Goal: Task Accomplishment & Management: Use online tool/utility

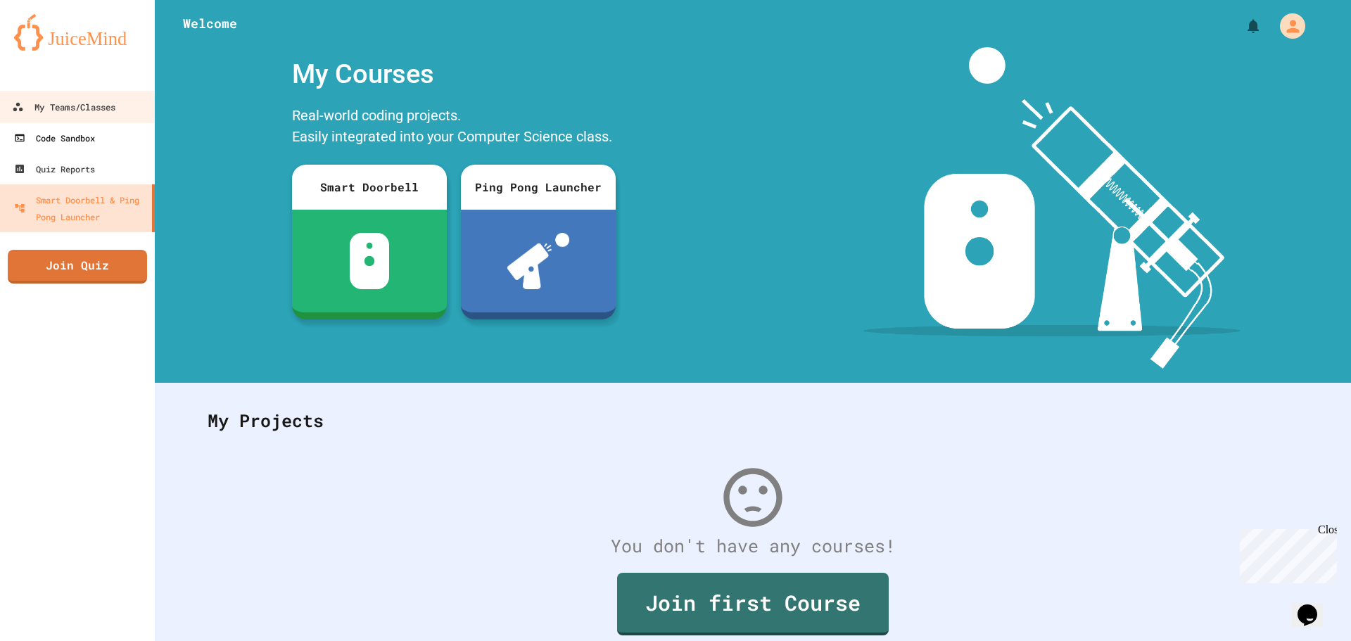
drag, startPoint x: 84, startPoint y: 113, endPoint x: 134, endPoint y: 131, distance: 53.2
click at [84, 113] on div "My Teams/Classes" at bounding box center [63, 108] width 103 height 18
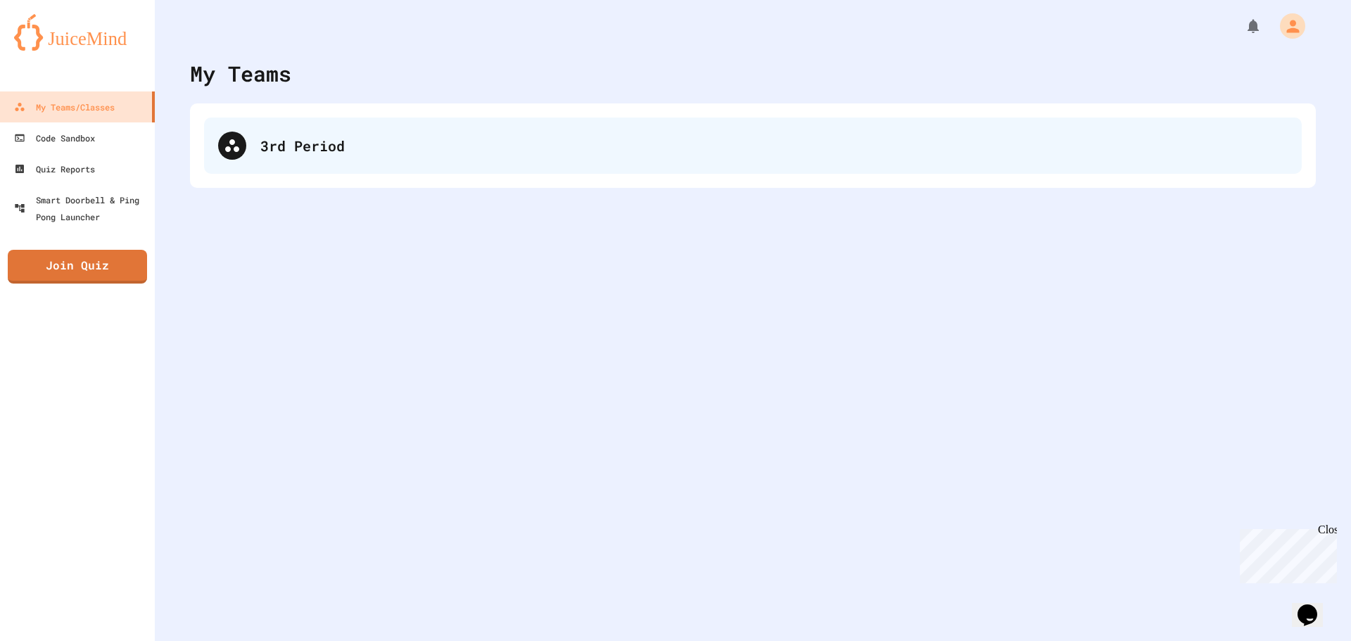
click at [477, 159] on div "3rd Period" at bounding box center [753, 146] width 1098 height 56
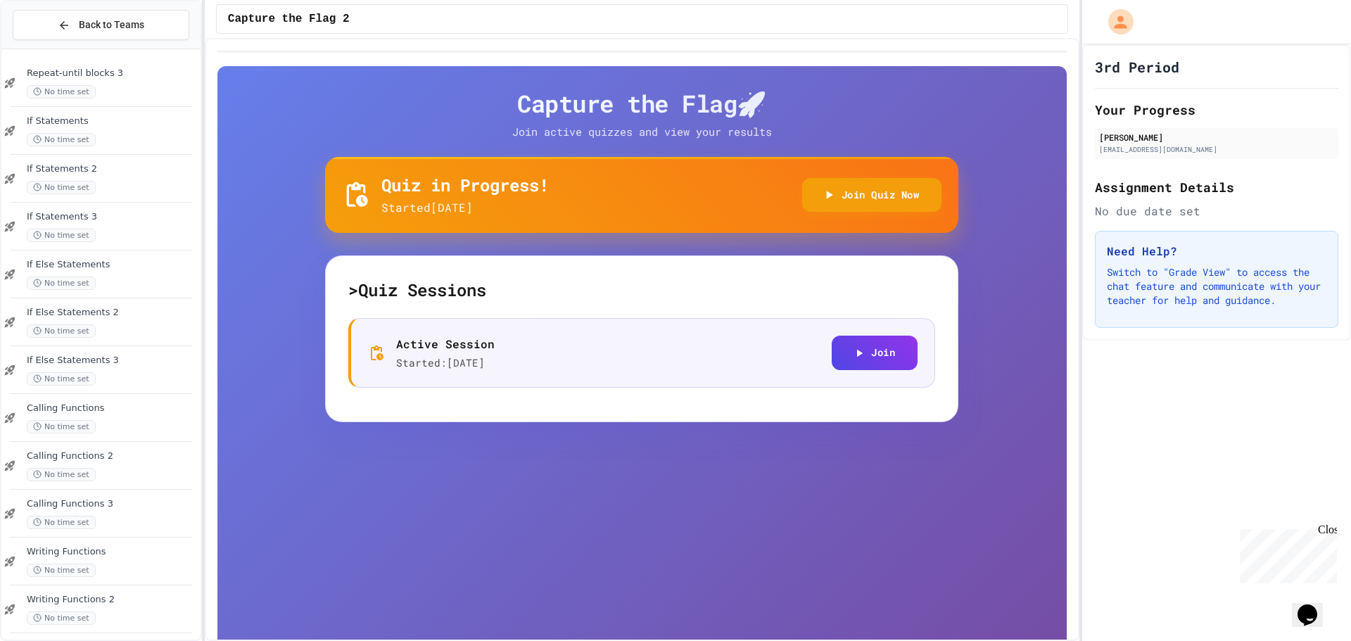
scroll to position [826, 0]
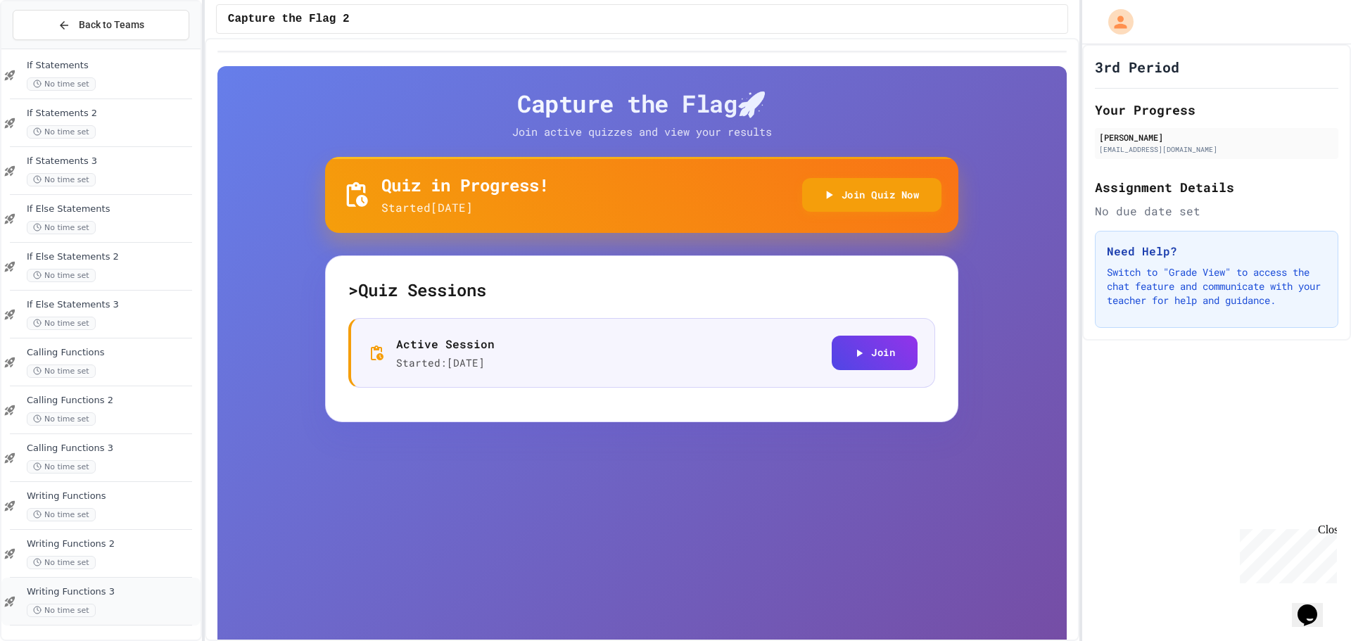
click at [93, 595] on span "Writing Functions 3" at bounding box center [112, 592] width 171 height 12
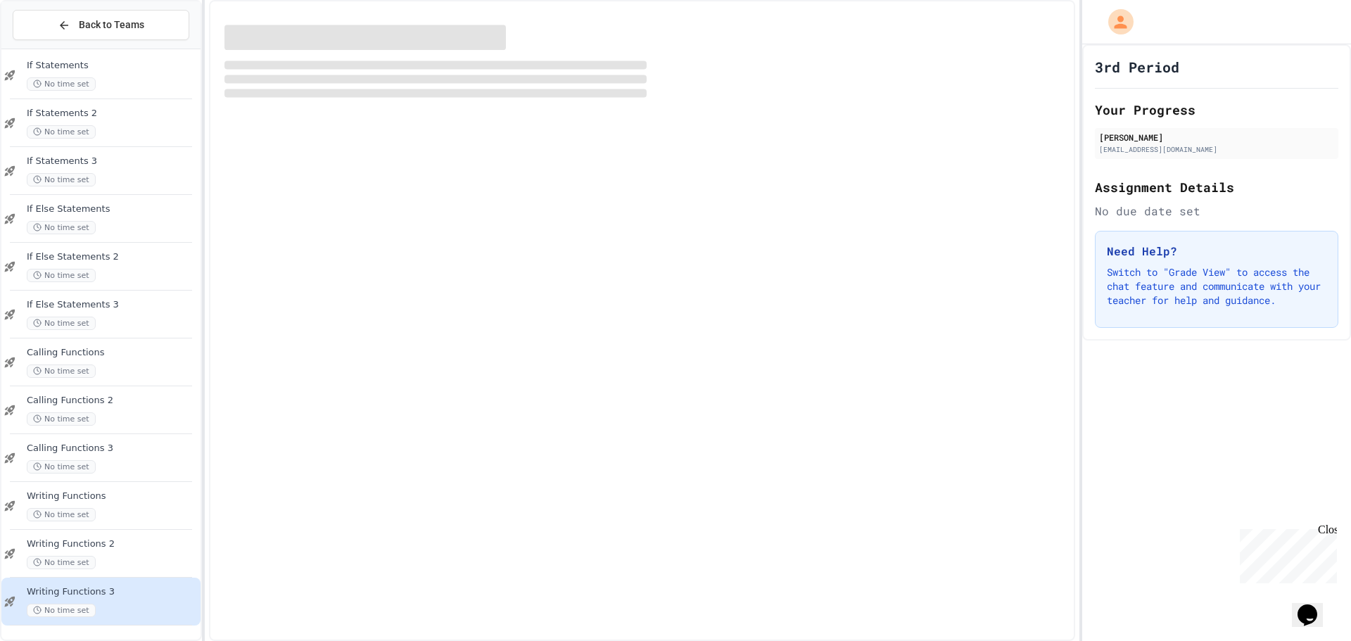
scroll to position [809, 0]
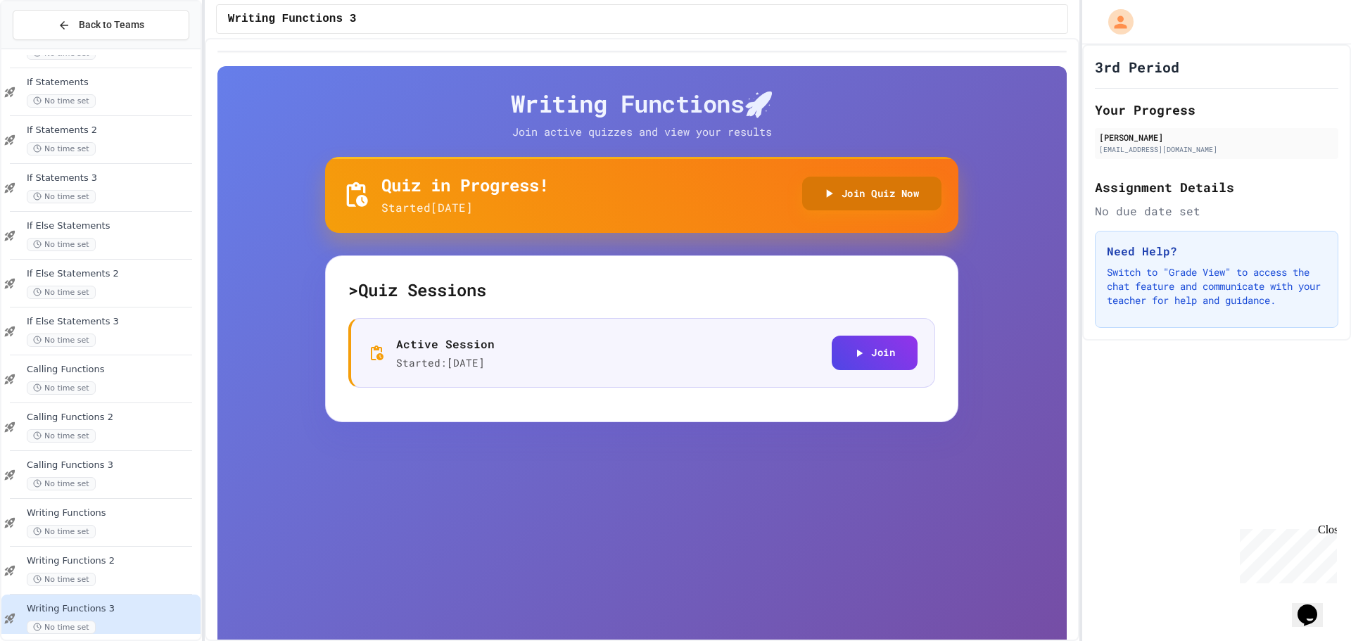
click at [868, 203] on button "Join Quiz Now" at bounding box center [872, 194] width 140 height 34
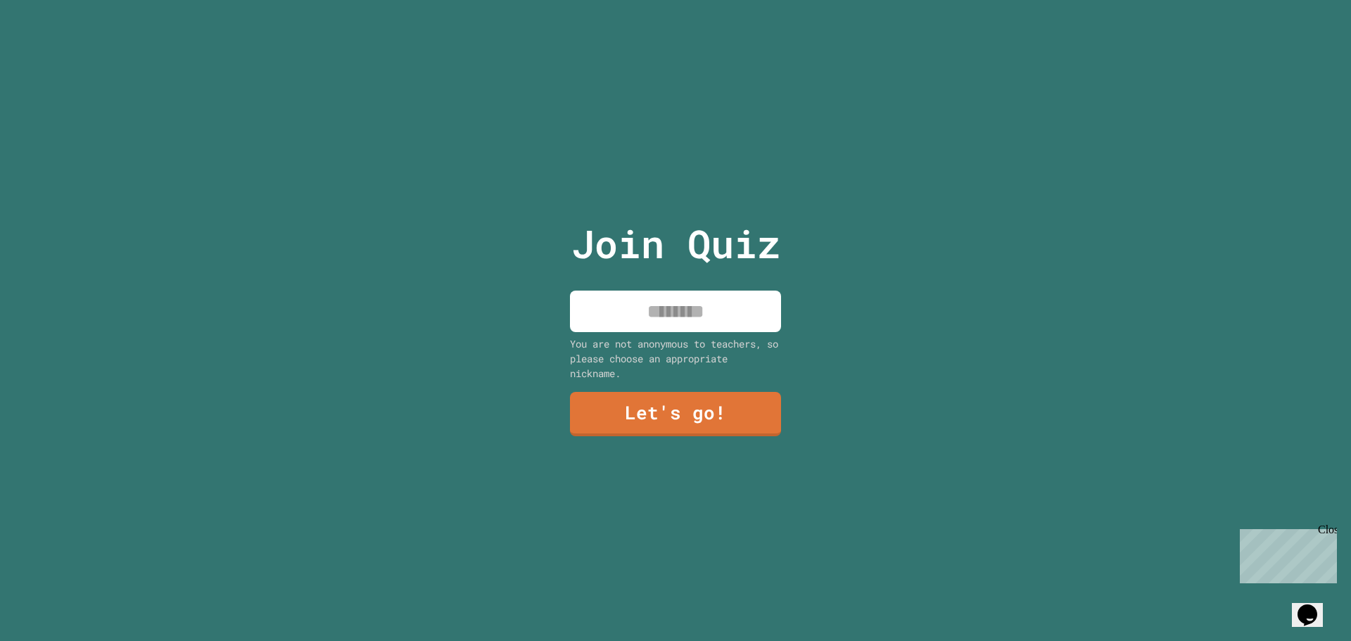
click at [676, 303] on input at bounding box center [675, 312] width 211 height 42
type input "*******"
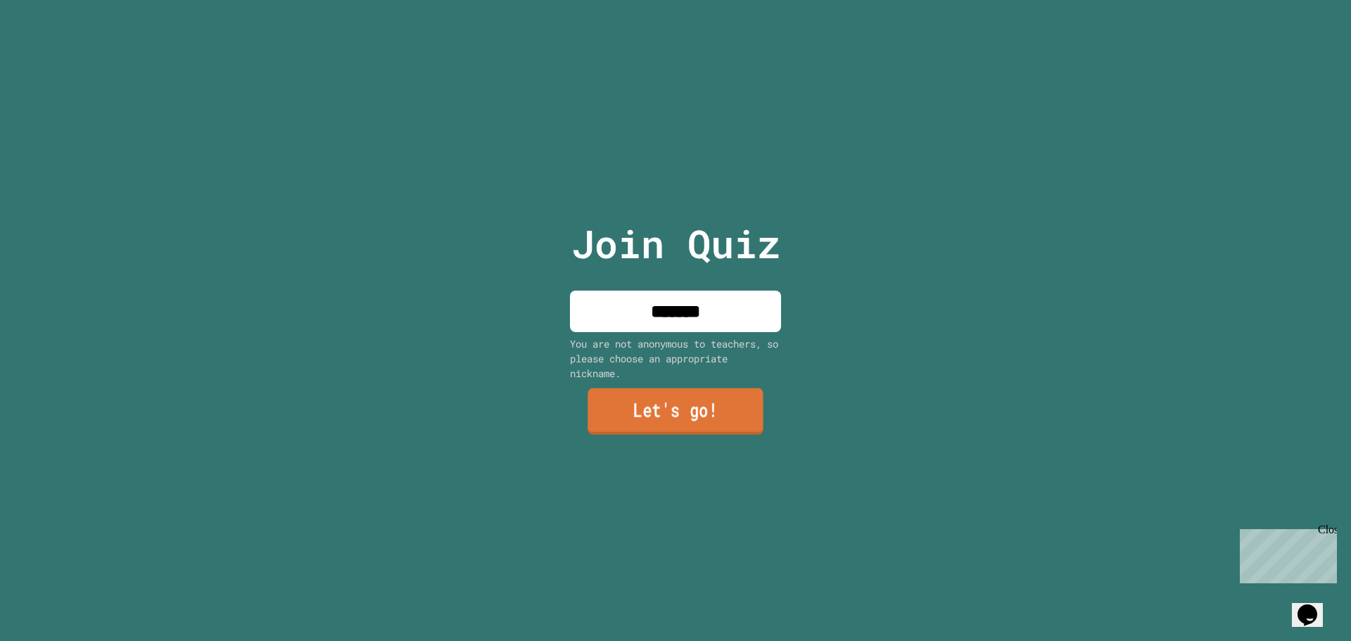
click at [719, 389] on link "Let's go!" at bounding box center [676, 412] width 176 height 46
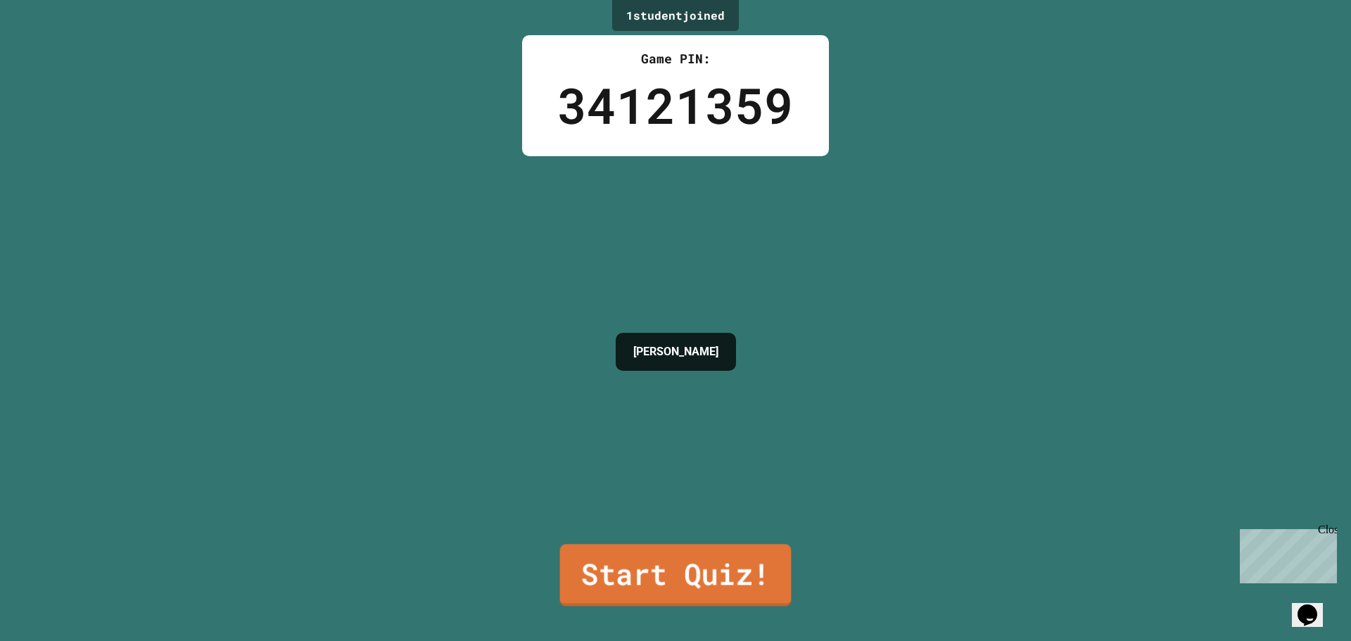
drag, startPoint x: 701, startPoint y: 551, endPoint x: 702, endPoint y: 538, distance: 12.7
click at [702, 546] on link "Start Quiz!" at bounding box center [676, 575] width 232 height 62
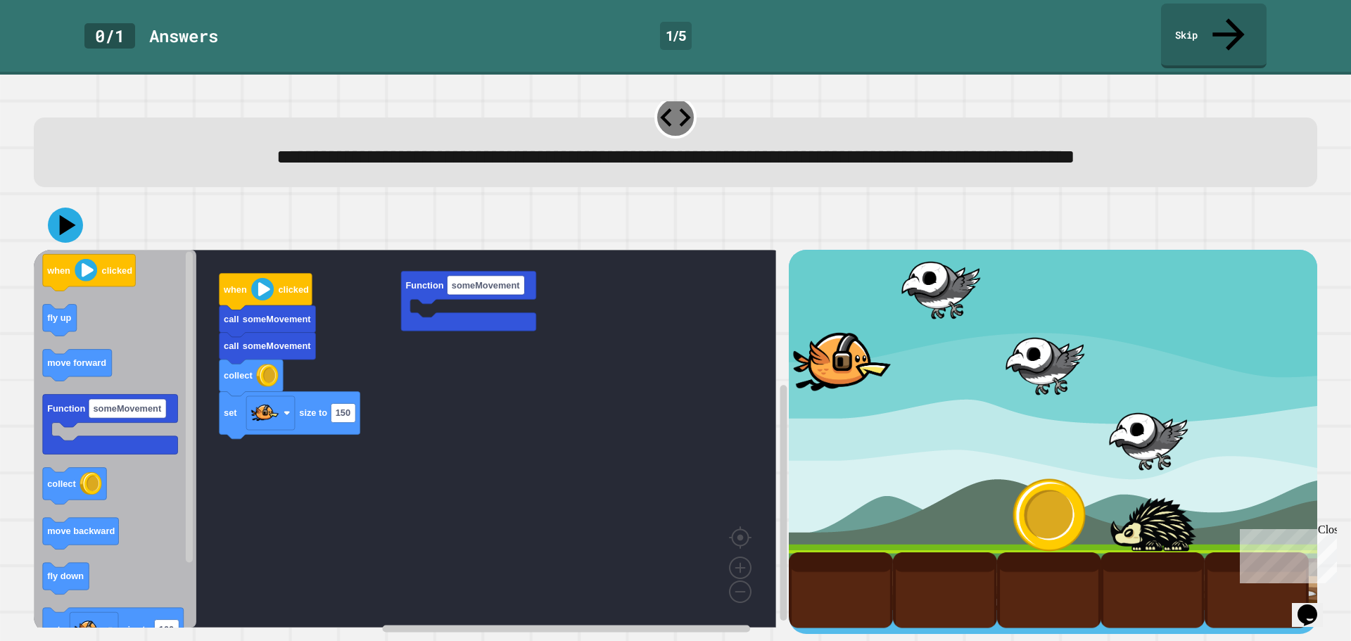
scroll to position [36, 0]
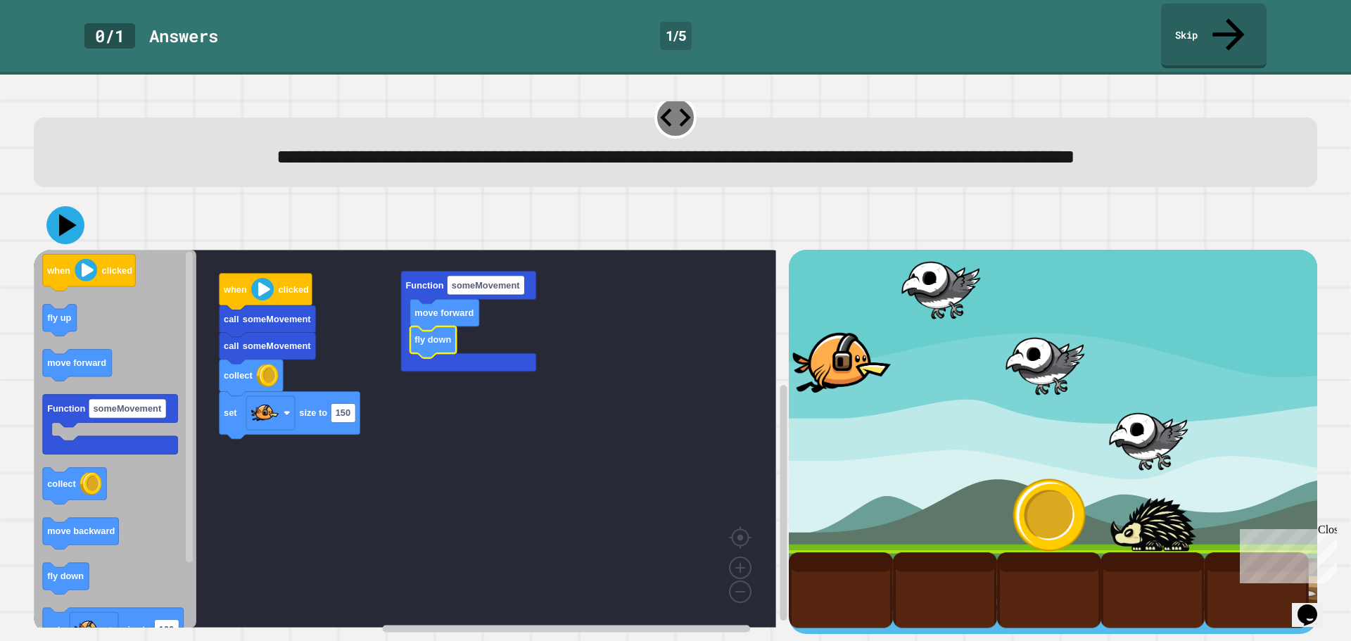
click at [65, 215] on icon at bounding box center [68, 226] width 18 height 22
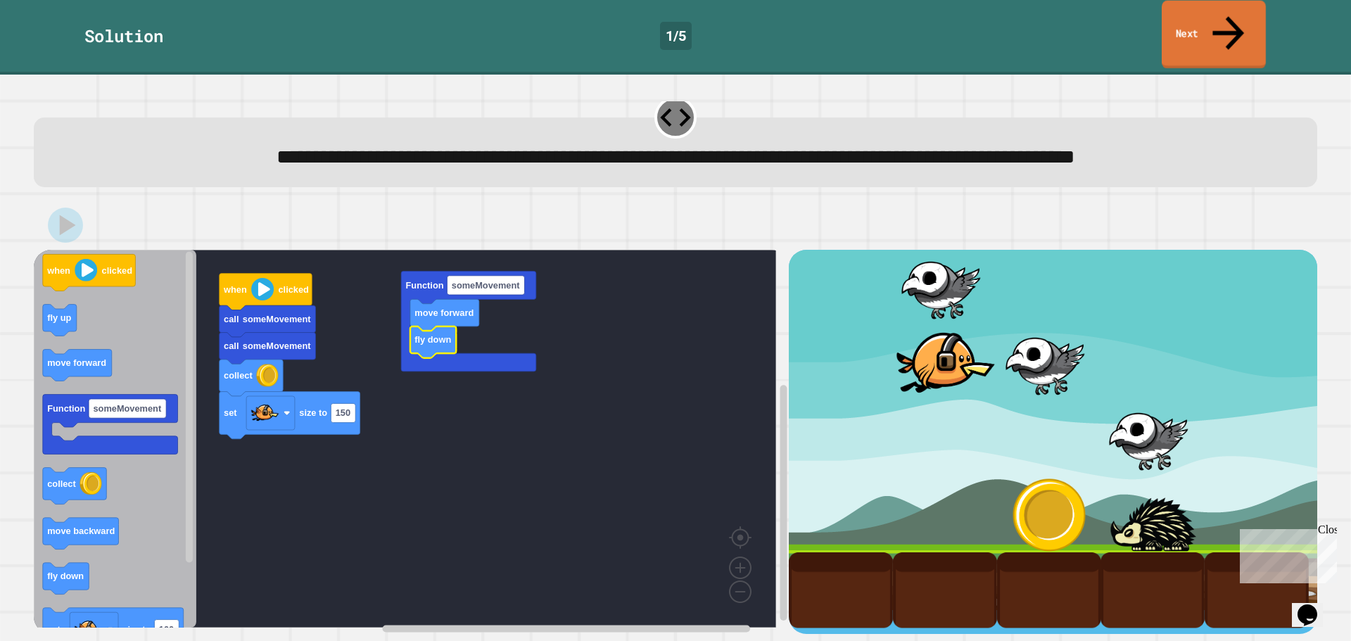
click at [1216, 25] on link "Next" at bounding box center [1214, 35] width 104 height 68
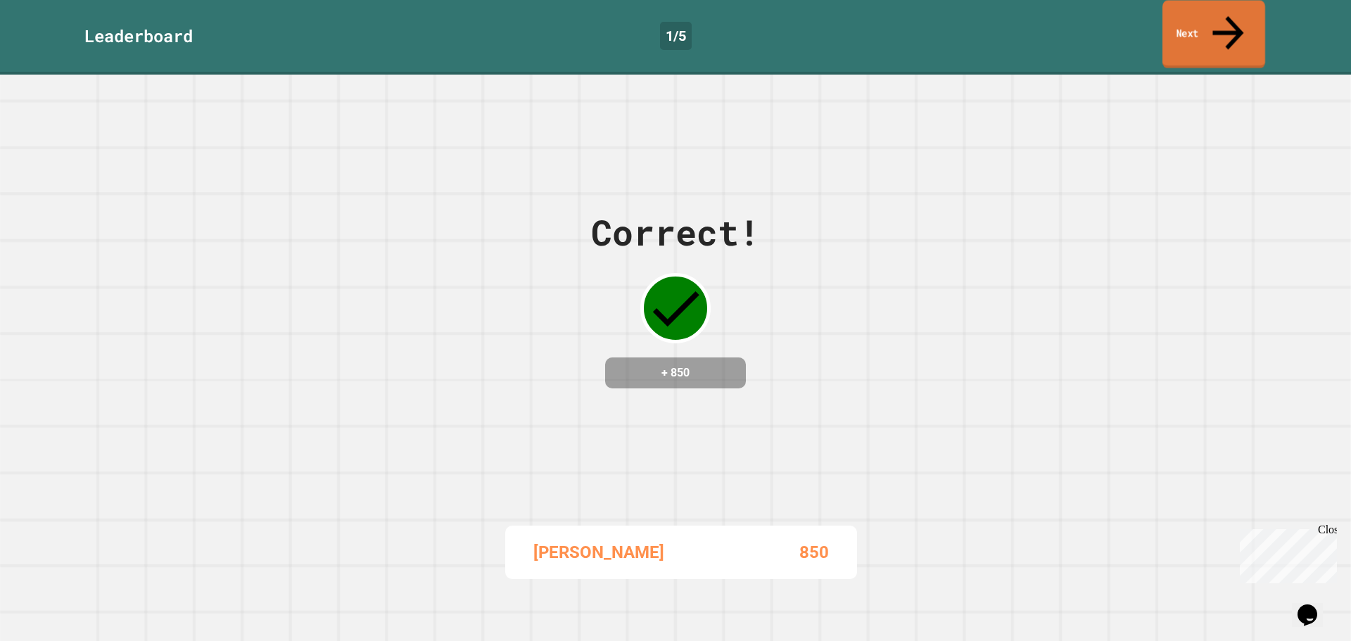
click at [1216, 25] on link "Next" at bounding box center [1214, 34] width 103 height 68
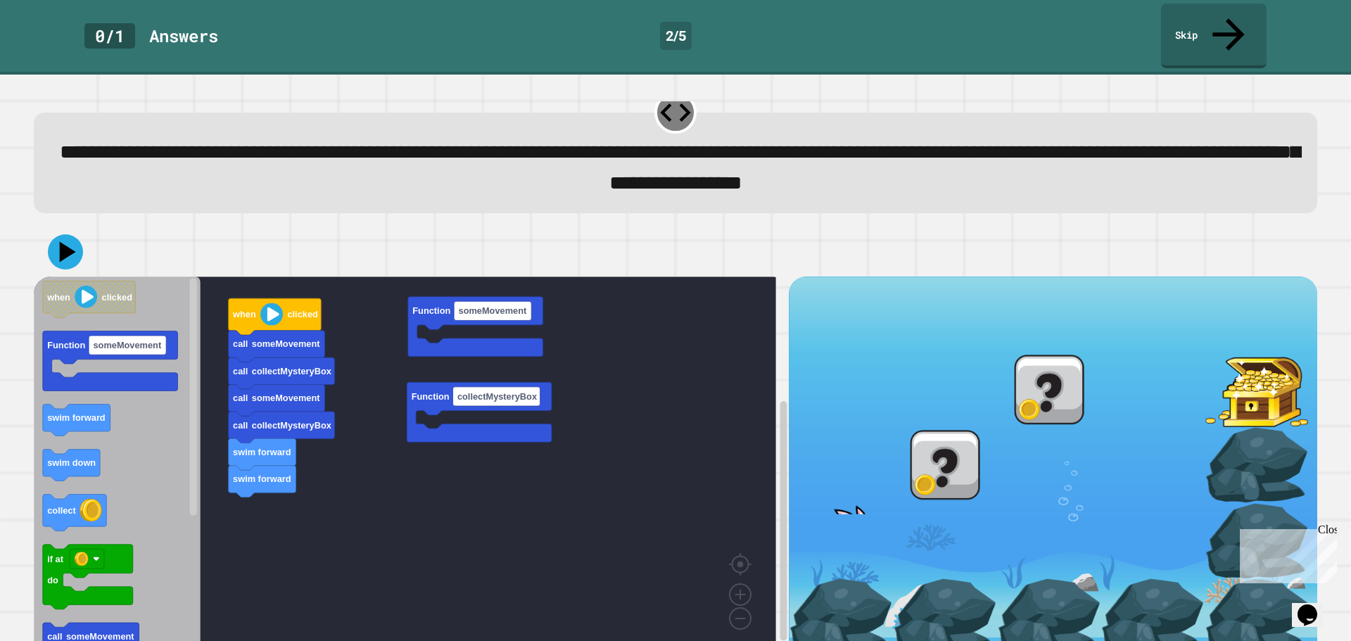
scroll to position [36, 0]
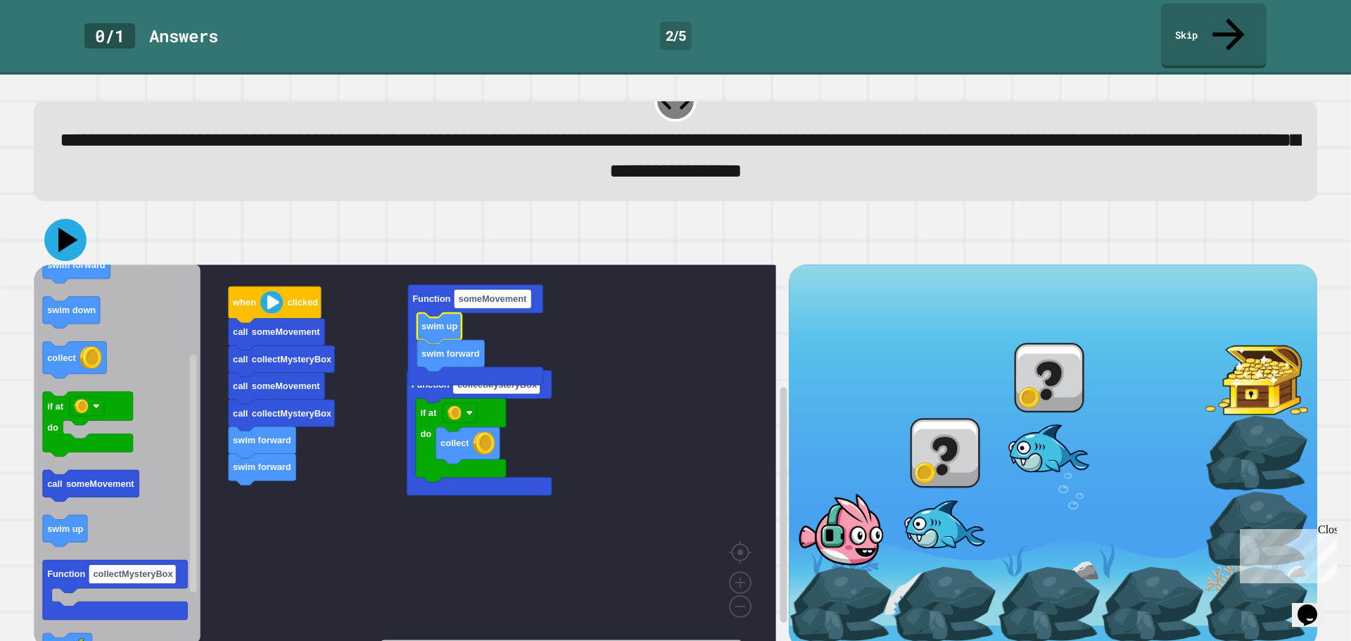
click at [62, 221] on icon at bounding box center [65, 240] width 42 height 42
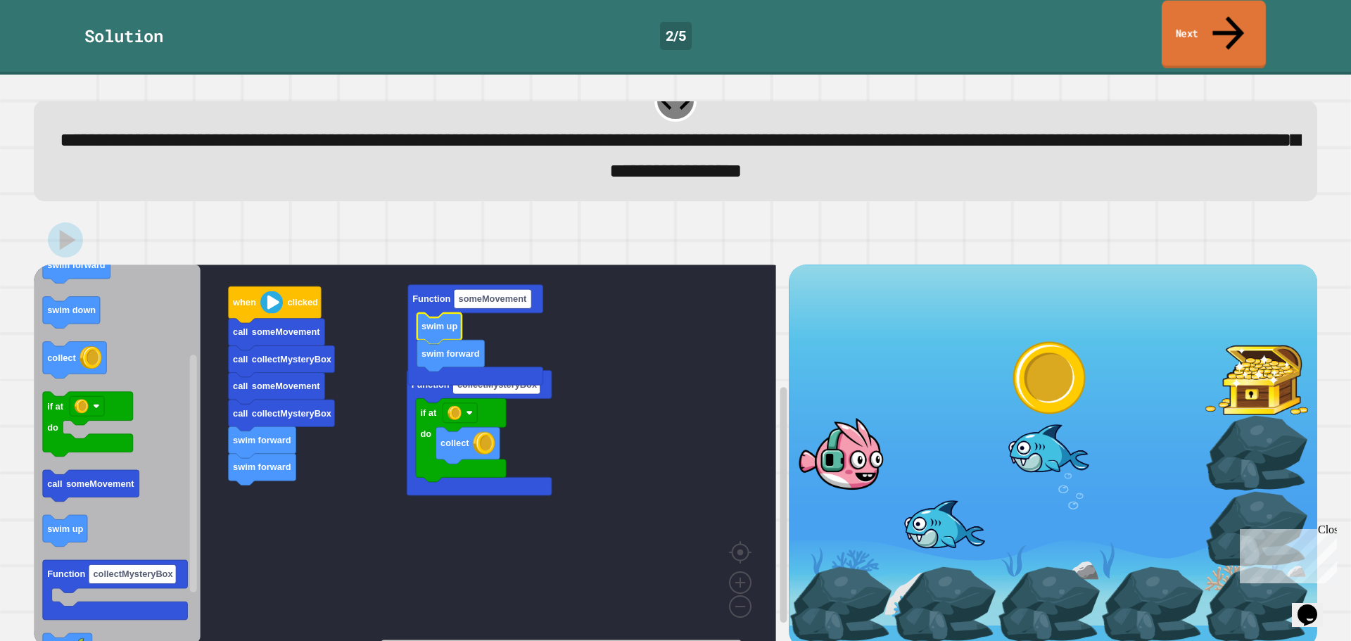
click at [1218, 13] on link "Next" at bounding box center [1214, 35] width 104 height 68
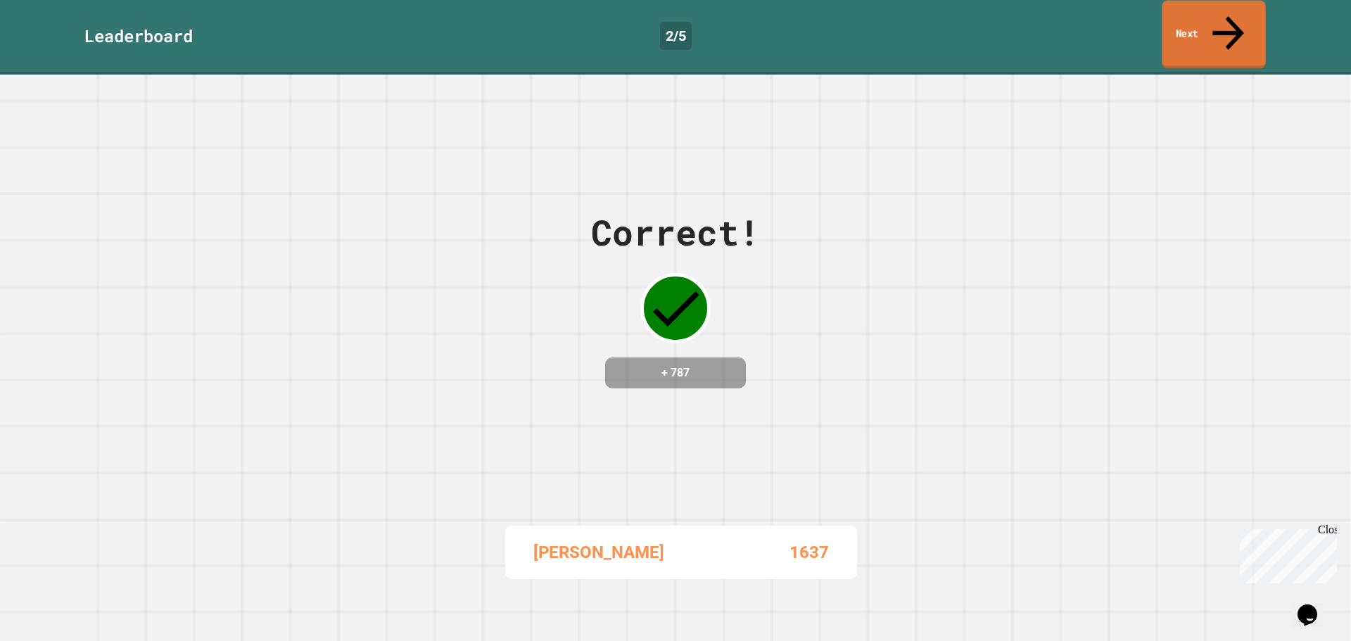
click at [1218, 13] on link "Next" at bounding box center [1213, 35] width 103 height 68
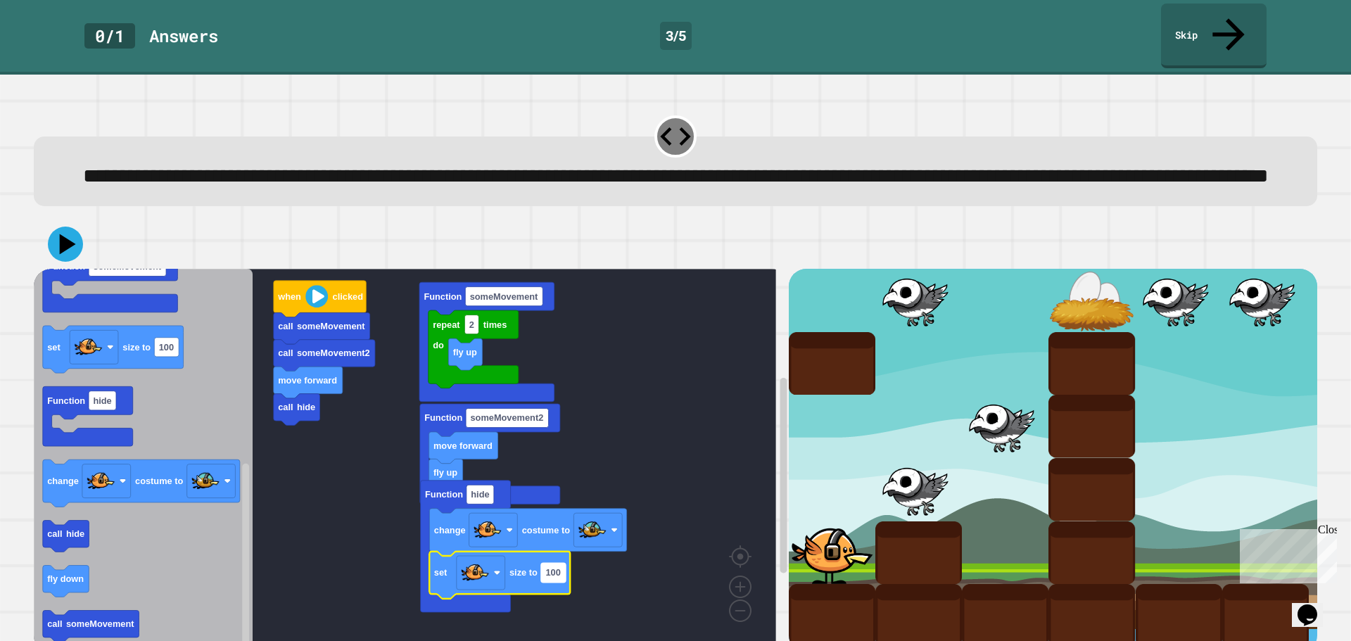
click at [554, 579] on text "100" at bounding box center [552, 573] width 15 height 11
type input "*"
click at [329, 553] on rect "Blockly Workspace" at bounding box center [405, 458] width 743 height 378
click at [51, 248] on icon at bounding box center [66, 245] width 42 height 42
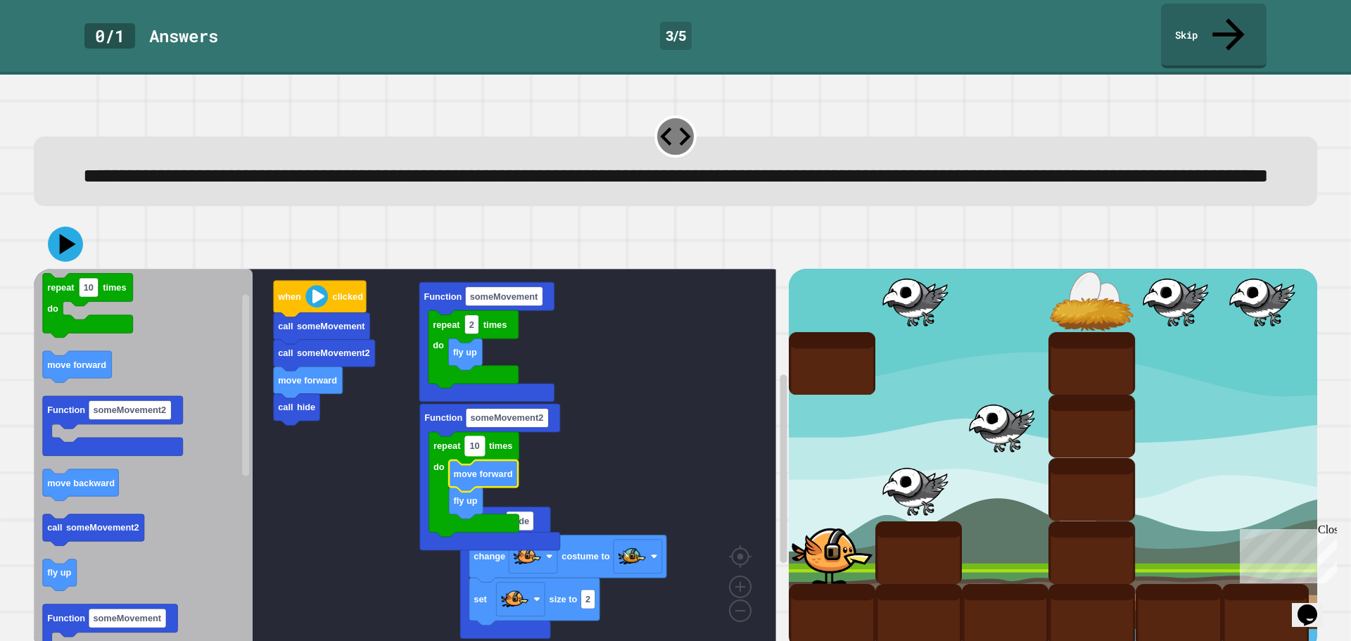
click at [475, 449] on text "10" at bounding box center [474, 446] width 10 height 11
type input "*"
click at [377, 477] on rect "Blockly Workspace" at bounding box center [405, 458] width 743 height 378
click at [77, 265] on div at bounding box center [676, 244] width 1284 height 49
click at [56, 251] on icon at bounding box center [65, 244] width 42 height 42
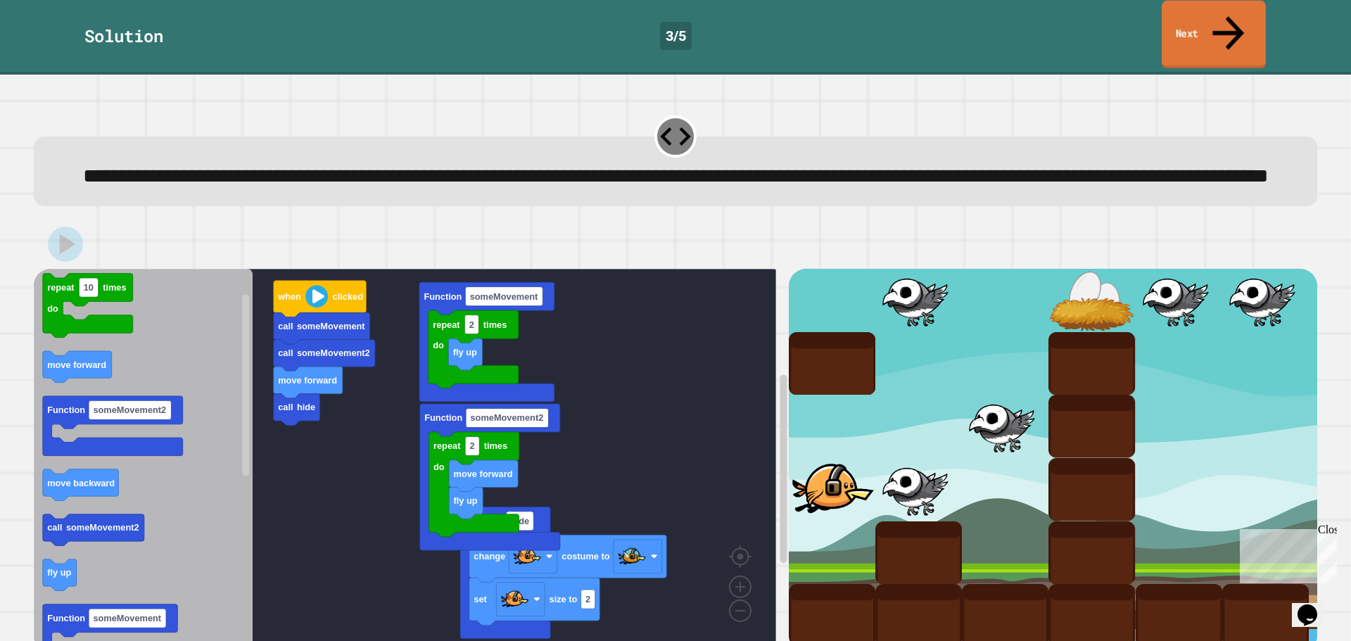
click at [1192, 25] on link "Next" at bounding box center [1214, 35] width 104 height 68
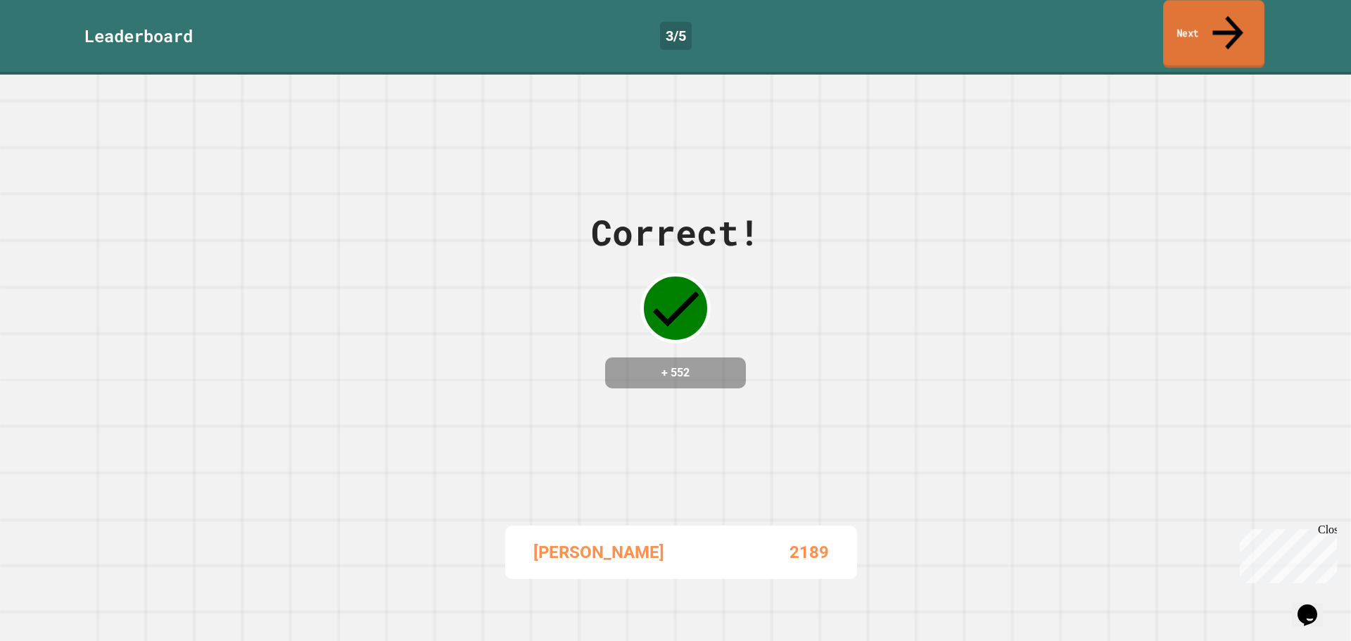
click at [1192, 23] on link "Next" at bounding box center [1213, 34] width 101 height 68
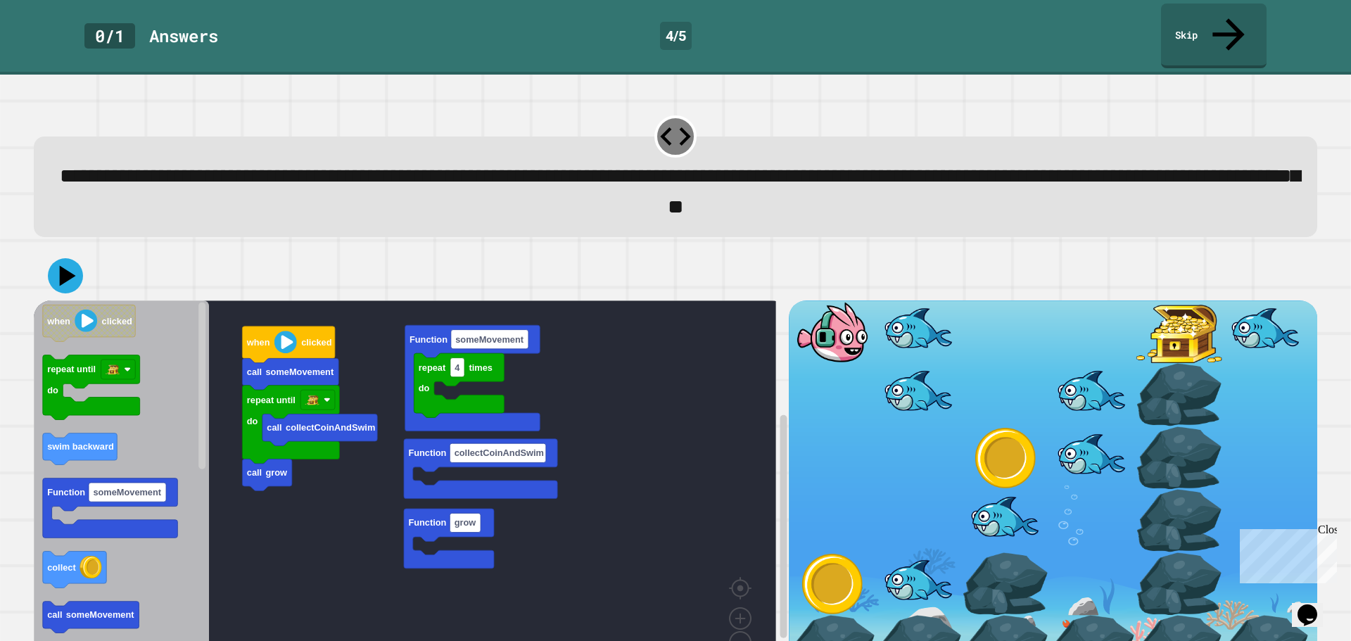
scroll to position [36, 0]
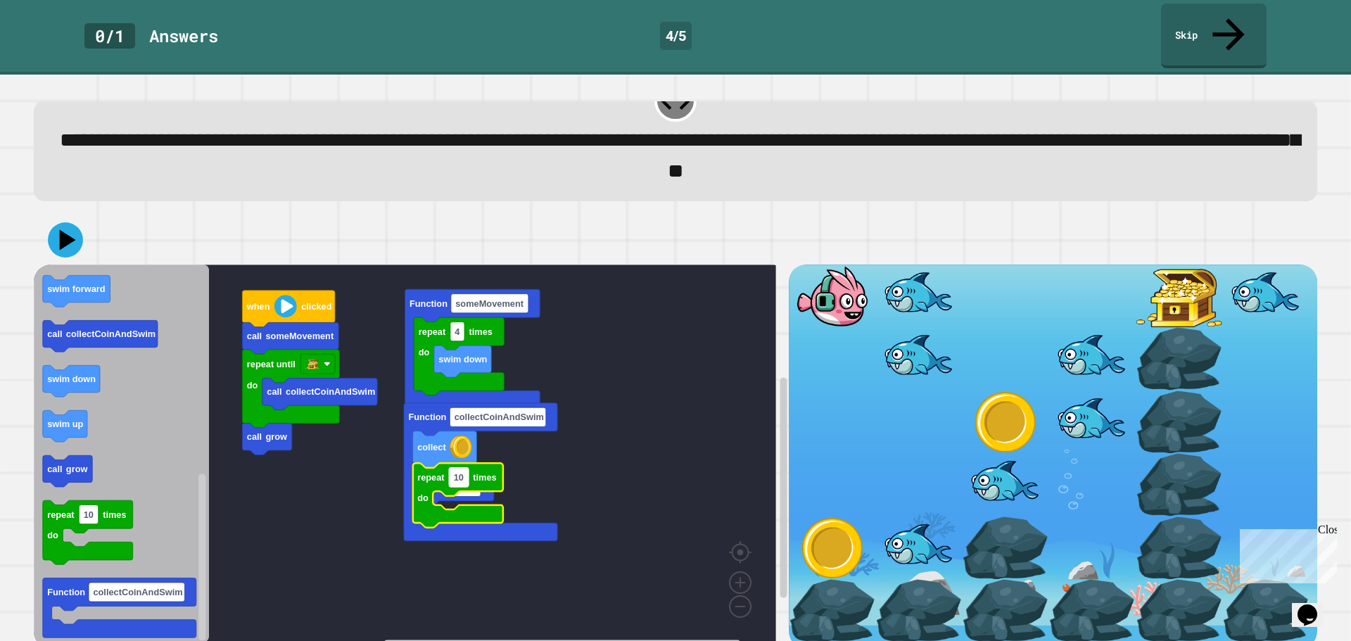
click at [463, 472] on text "10" at bounding box center [459, 477] width 10 height 11
type input "*"
click at [213, 466] on rect "Blockly Workspace" at bounding box center [405, 454] width 743 height 378
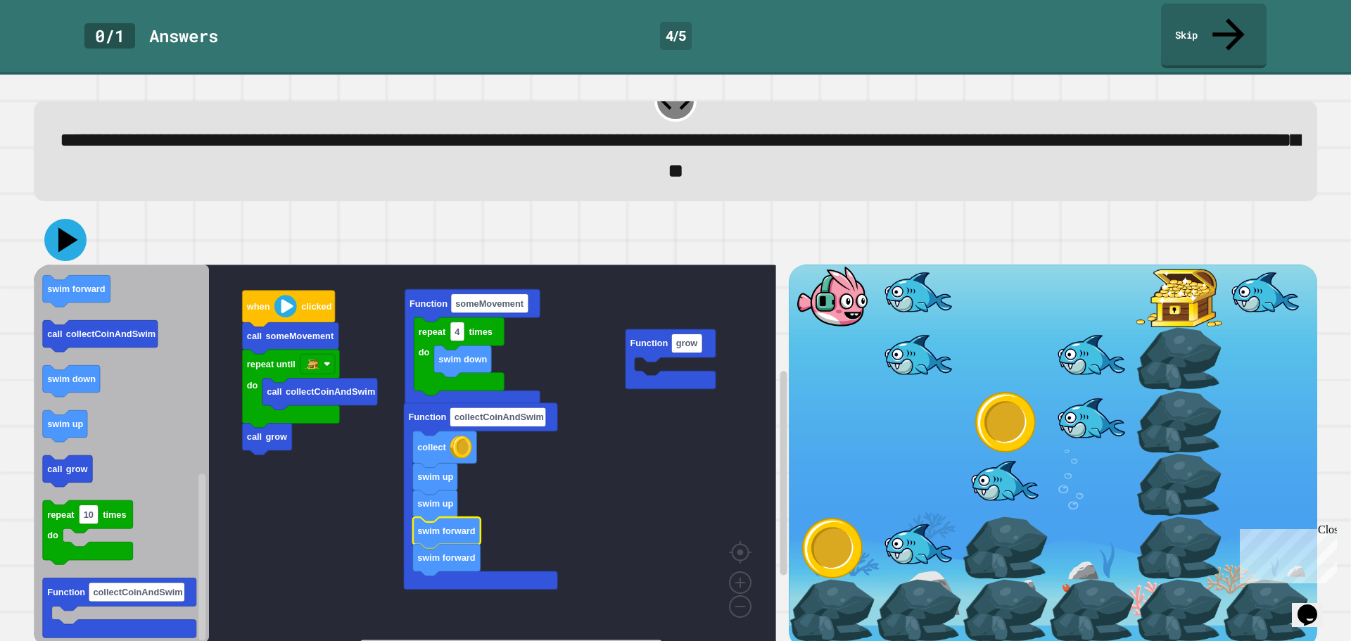
click at [65, 219] on icon at bounding box center [65, 240] width 42 height 42
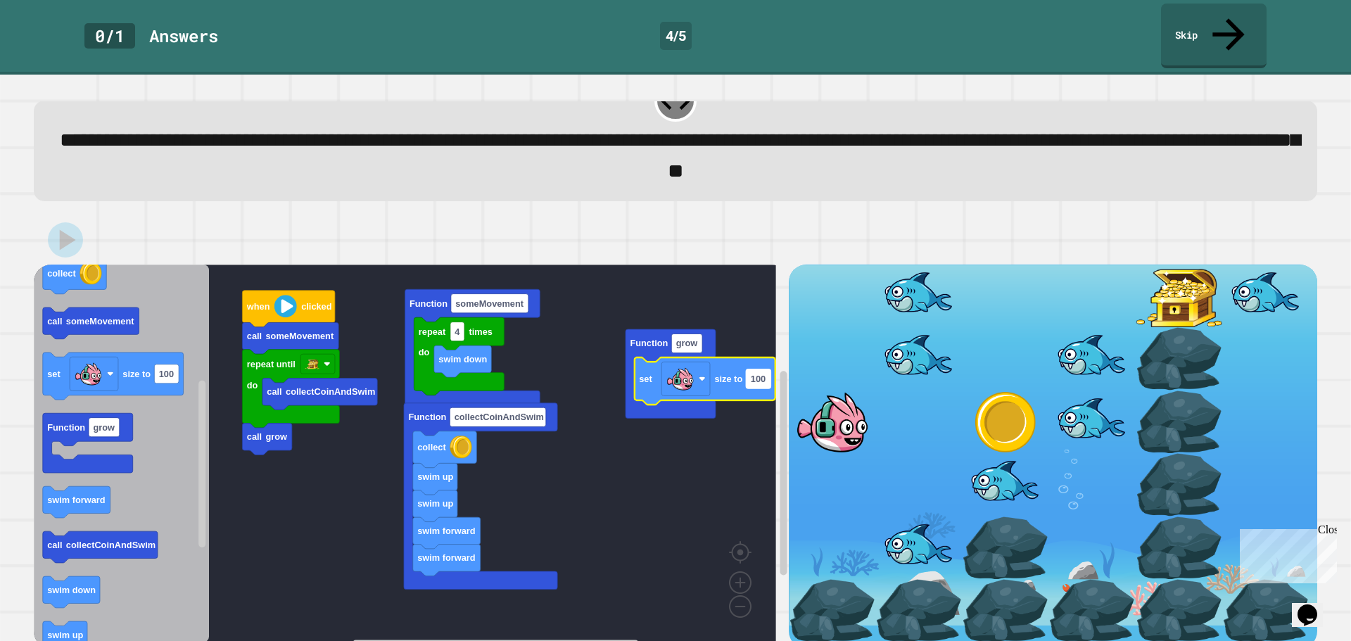
click at [757, 369] on rect "Blockly Workspace" at bounding box center [758, 378] width 25 height 19
type input "****"
click at [661, 453] on rect "Blockly Workspace" at bounding box center [405, 454] width 743 height 378
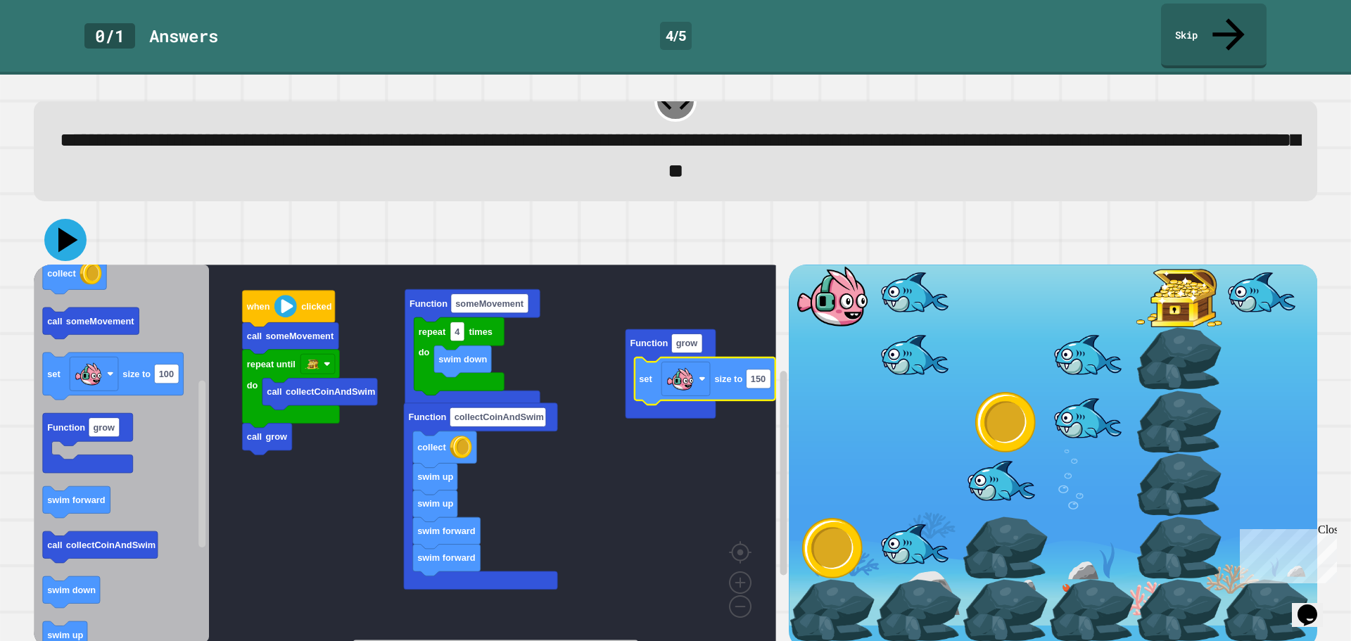
click at [75, 219] on icon at bounding box center [65, 240] width 42 height 42
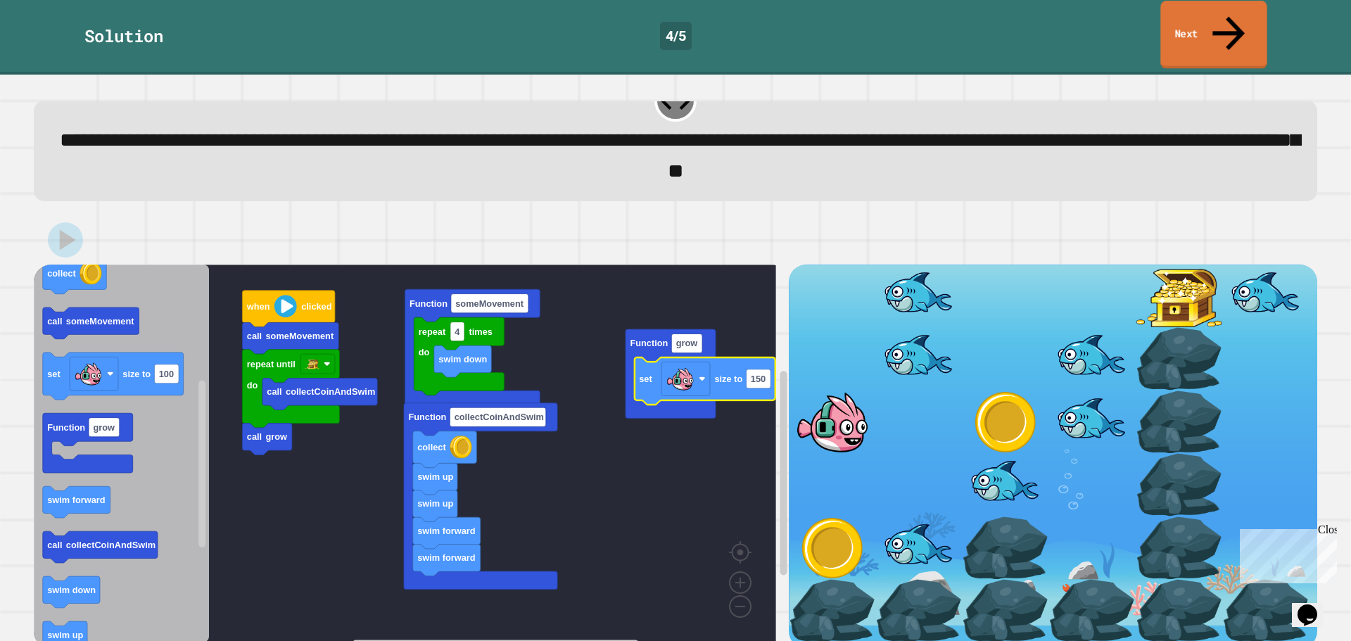
click at [1228, 20] on icon at bounding box center [1229, 33] width 49 height 50
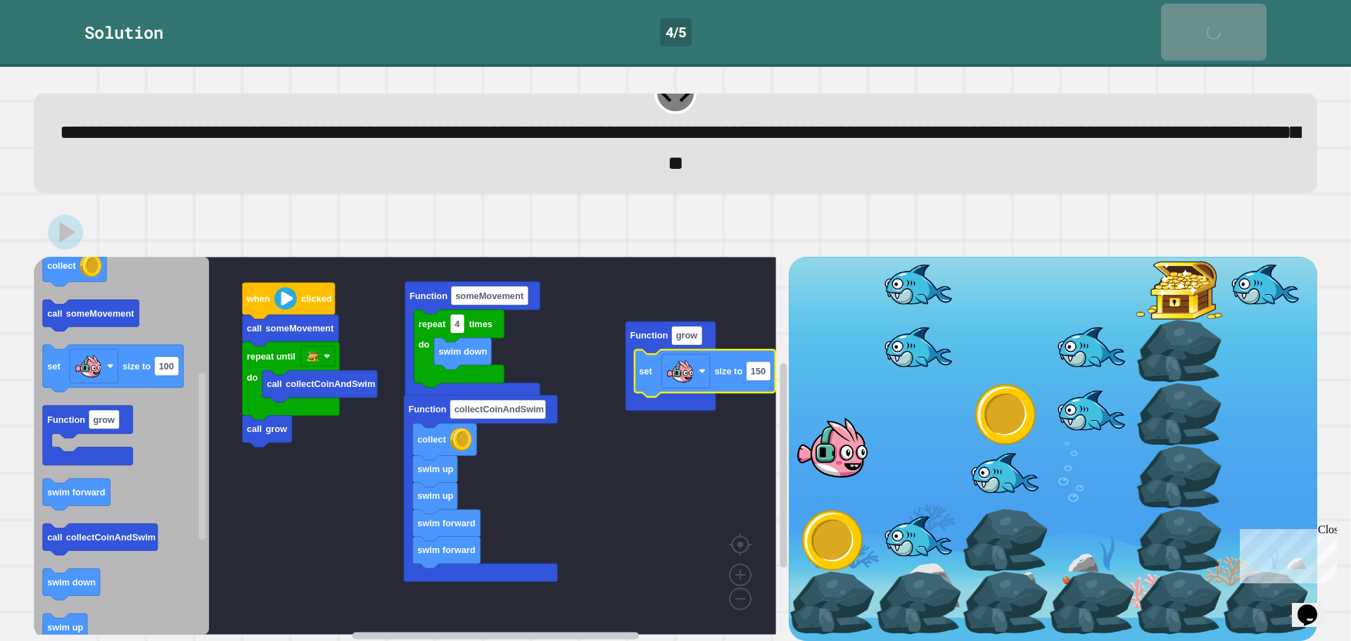
scroll to position [34, 0]
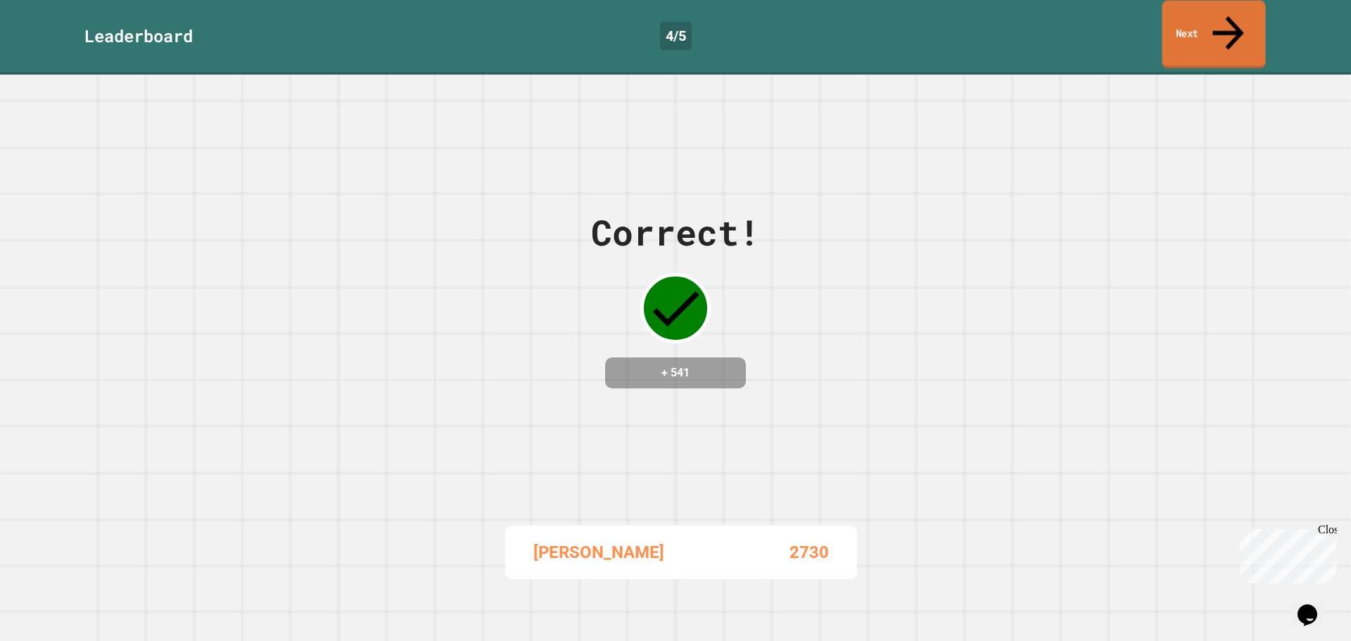
click at [1228, 20] on icon at bounding box center [1228, 33] width 47 height 50
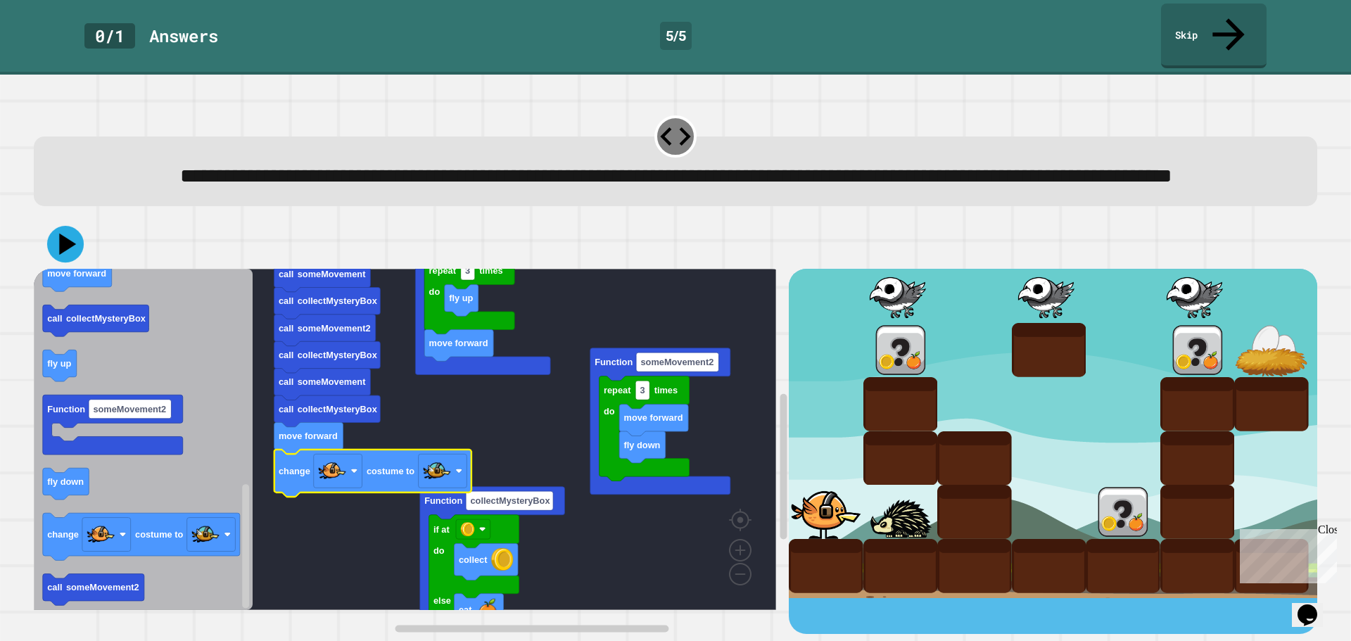
click at [70, 241] on icon at bounding box center [65, 244] width 37 height 37
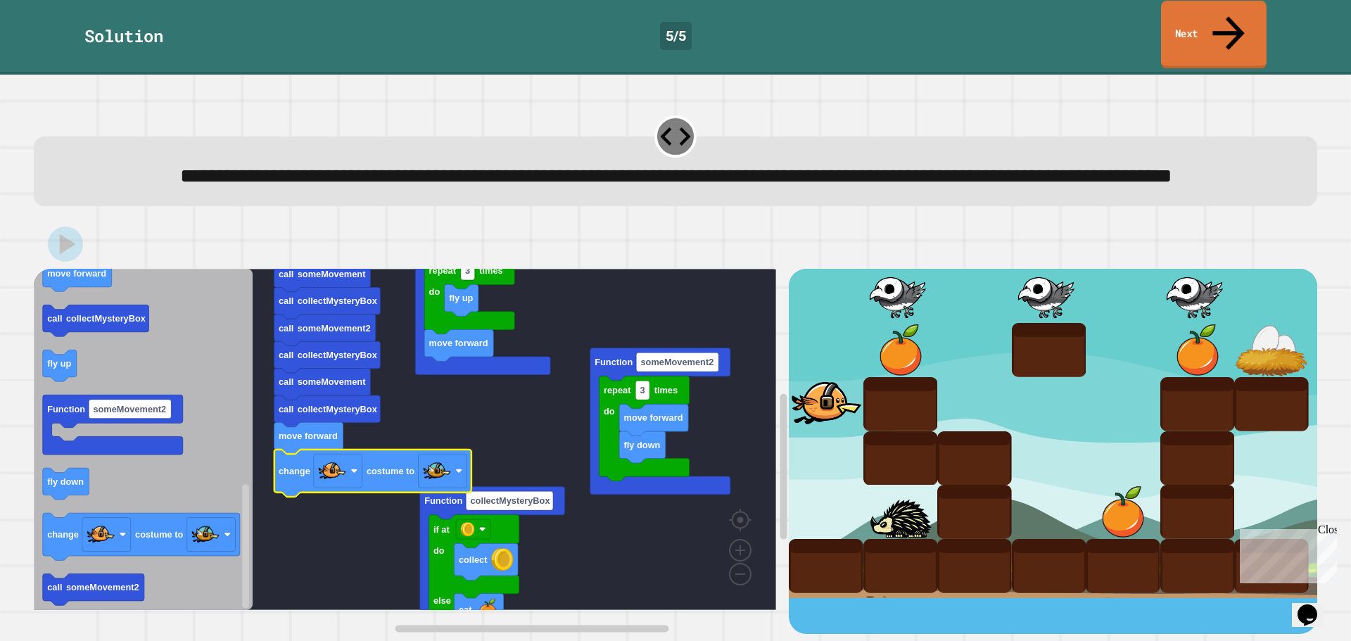
click at [1205, 15] on link "Next" at bounding box center [1214, 35] width 106 height 68
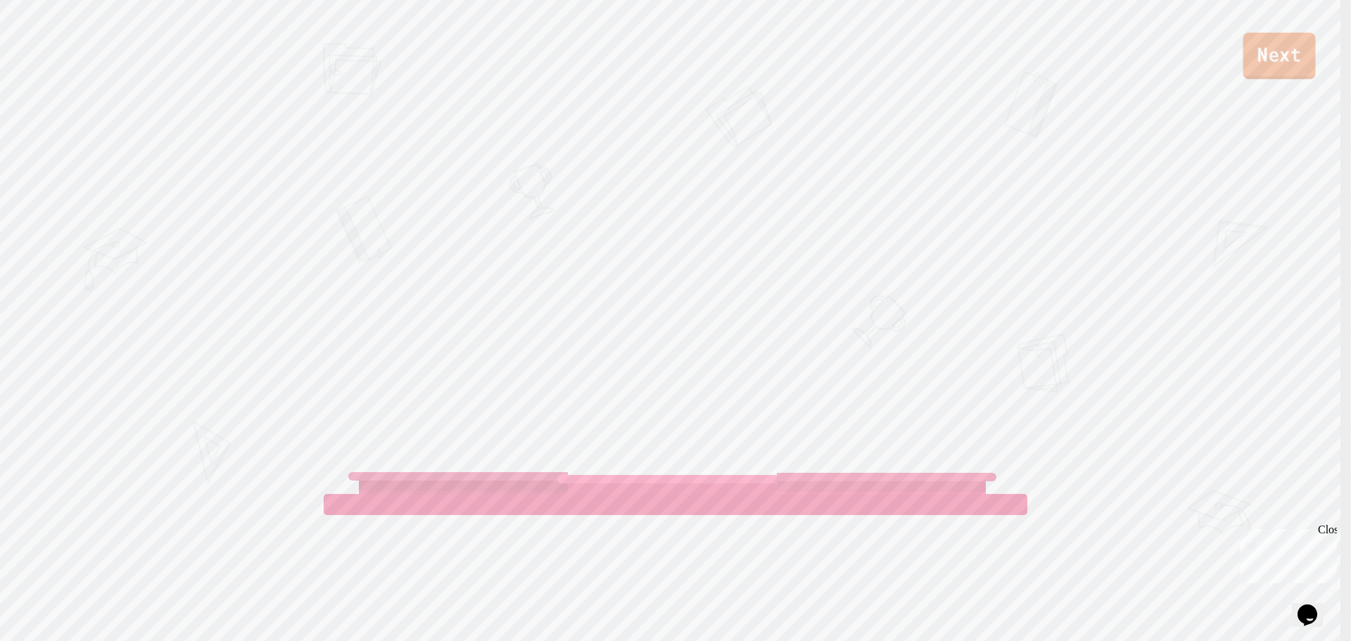
click at [1287, 64] on link "Next" at bounding box center [1280, 55] width 72 height 46
